Goal: Information Seeking & Learning: Learn about a topic

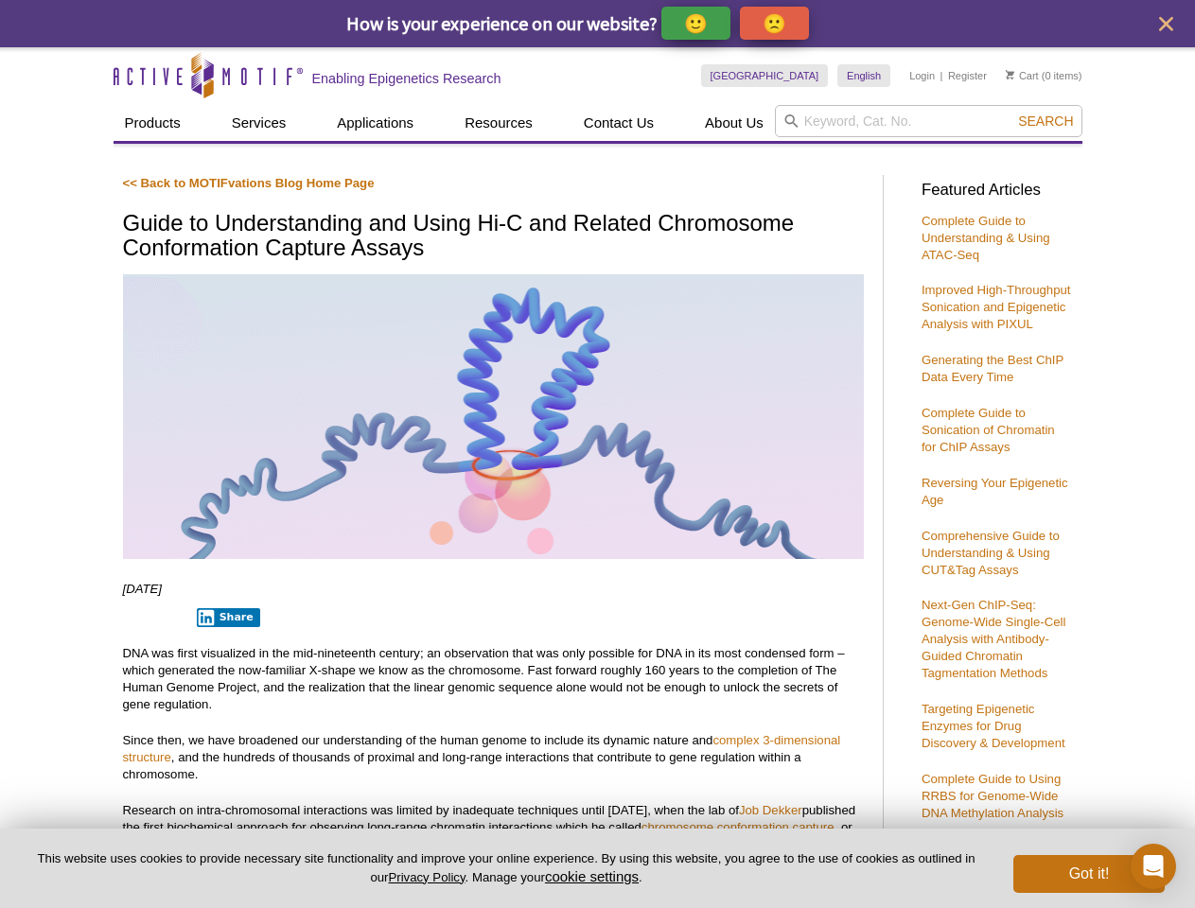
click at [697, 23] on p "🙂" at bounding box center [696, 23] width 24 height 24
click at [778, 23] on span "Give Feedback" at bounding box center [771, 23] width 113 height 22
click at [1166, 24] on icon "close" at bounding box center [1166, 24] width 14 height 14
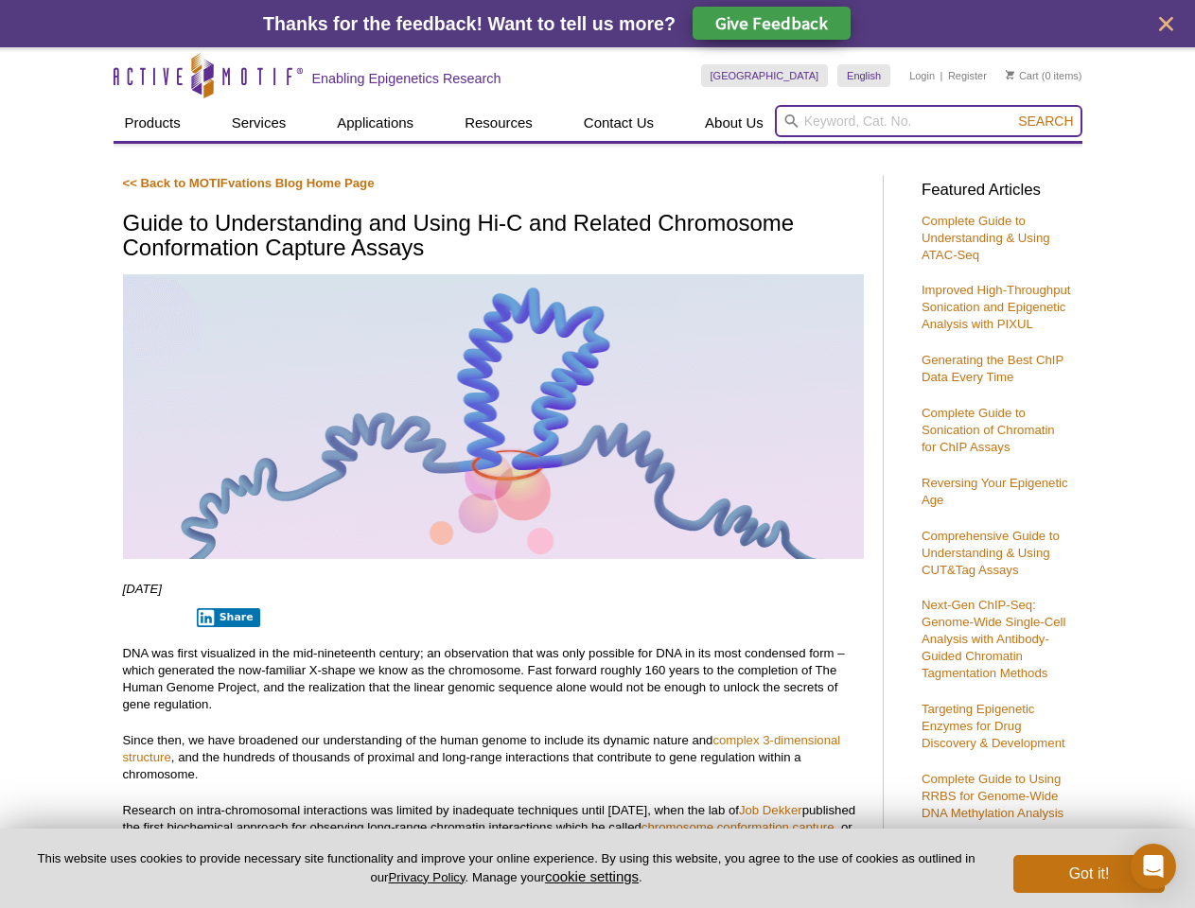
click at [928, 121] on input "search" at bounding box center [928, 121] width 307 height 32
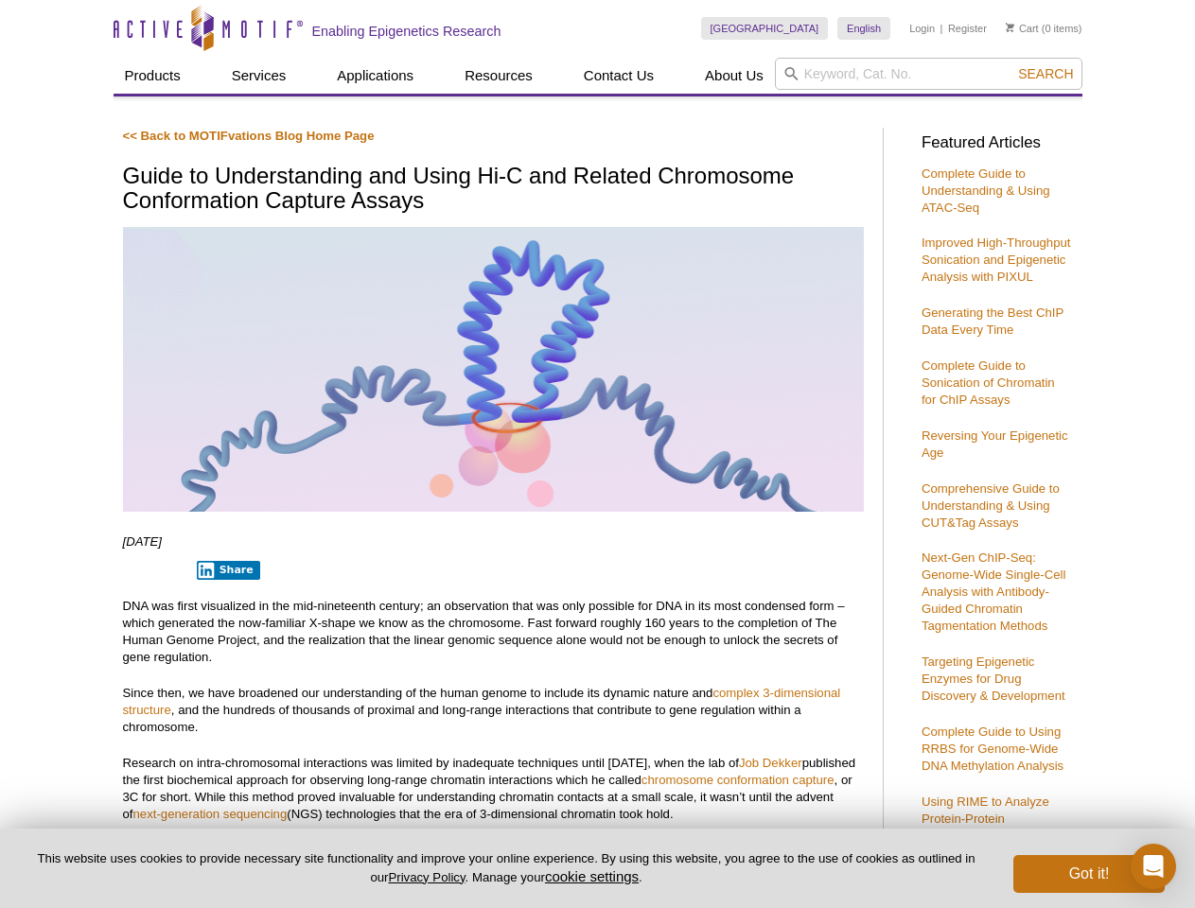
click at [224, 618] on p "DNA was first visualized in the mid-nineteenth century; an observation that was…" at bounding box center [493, 632] width 741 height 68
click at [595, 876] on button "cookie settings" at bounding box center [592, 877] width 94 height 16
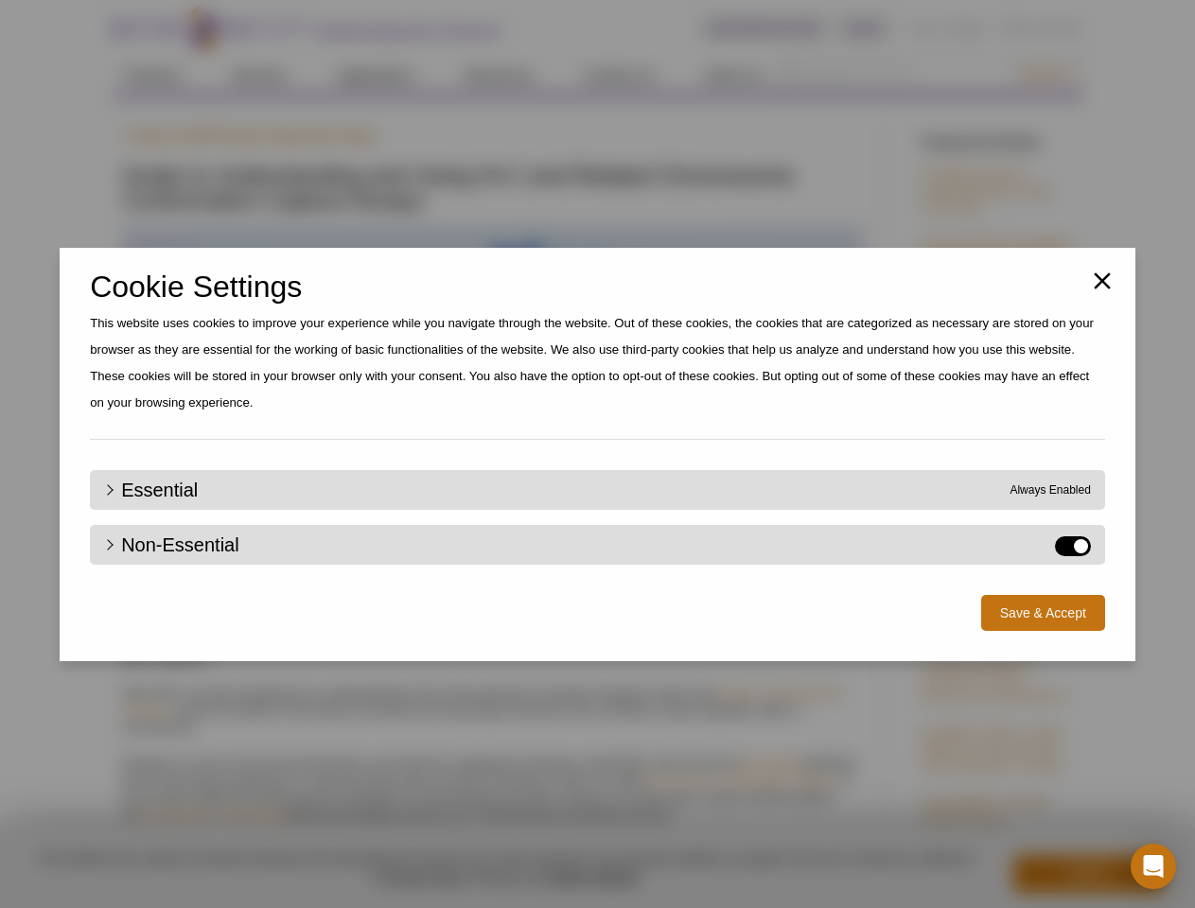
click at [1089, 874] on div "Close Cookie Settings This website uses cookies to improve your experience whil…" at bounding box center [597, 454] width 1195 height 908
click at [1153, 867] on icon "Open Intercom Messenger" at bounding box center [1154, 866] width 20 height 23
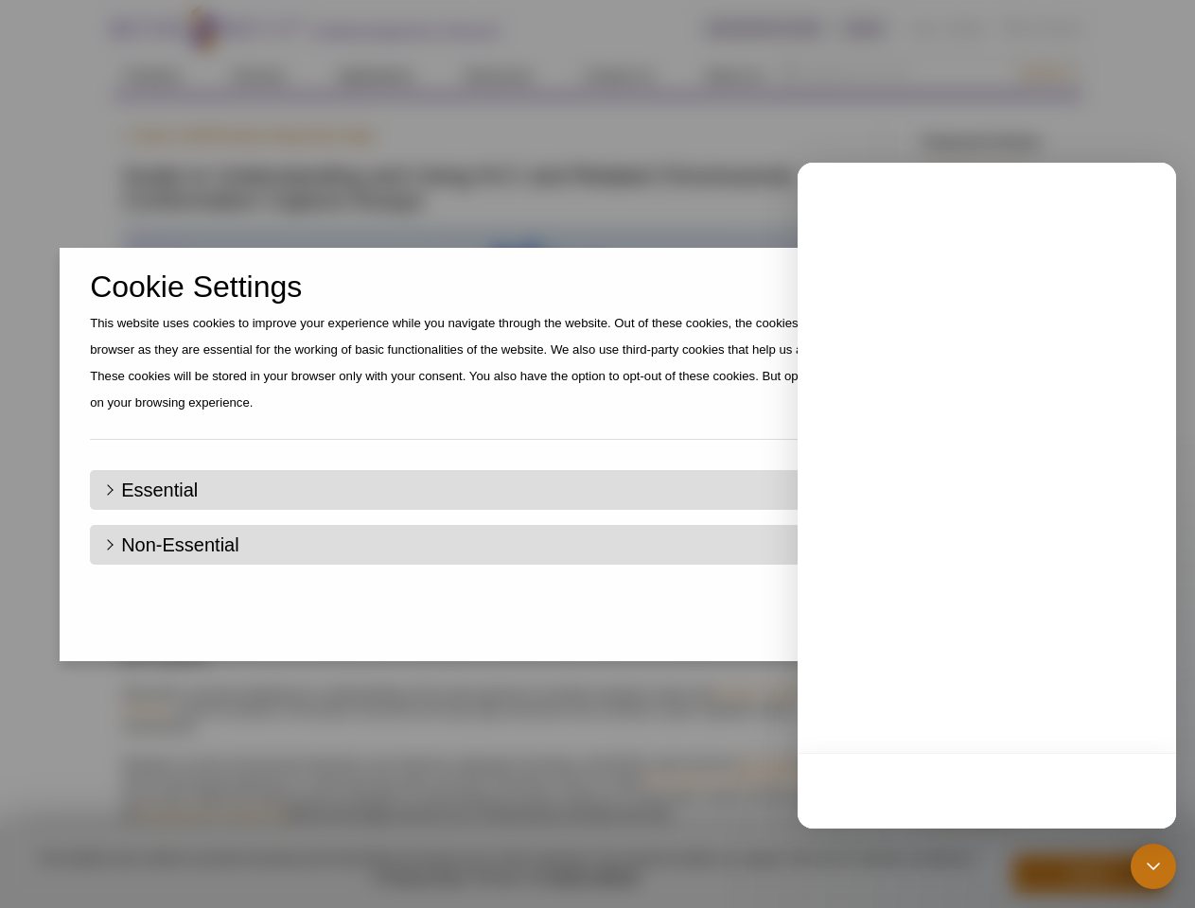
click at [1045, 74] on div "Close Cookie Settings This website uses cookies to improve your experience whil…" at bounding box center [597, 454] width 1195 height 908
